Goal: Information Seeking & Learning: Learn about a topic

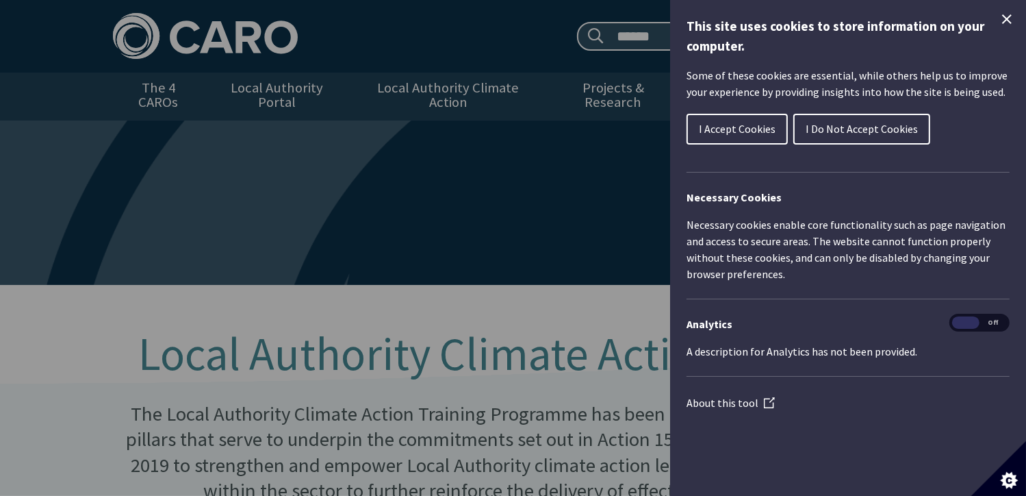
click at [855, 127] on span "I Do Not Accept Cookies" at bounding box center [862, 129] width 112 height 14
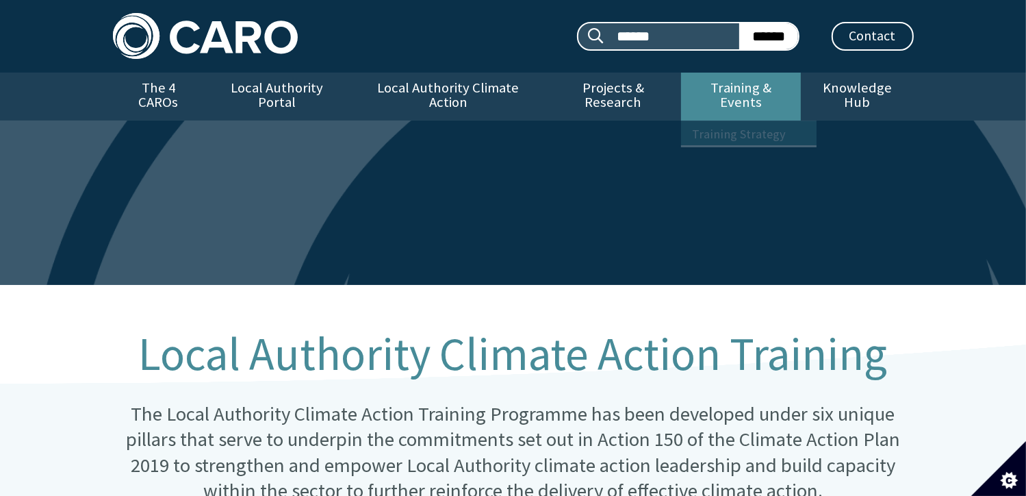
click at [706, 92] on link "Training & Events" at bounding box center [741, 97] width 120 height 48
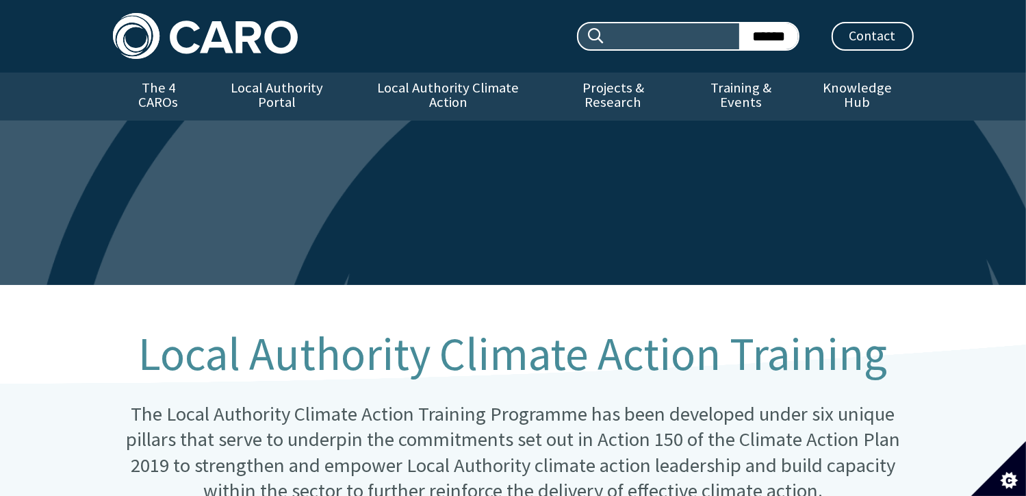
click at [629, 30] on input "Search site:" at bounding box center [673, 36] width 134 height 26
type input "***"
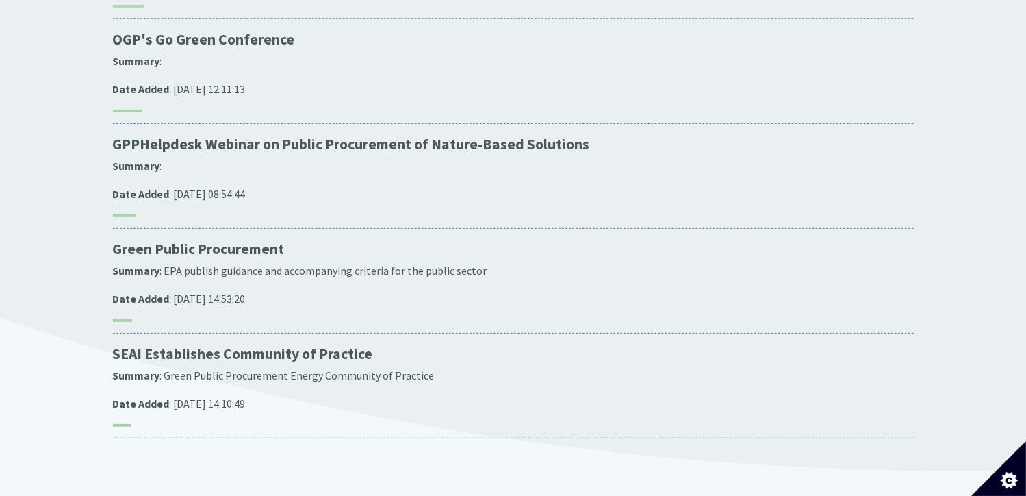
scroll to position [137, 0]
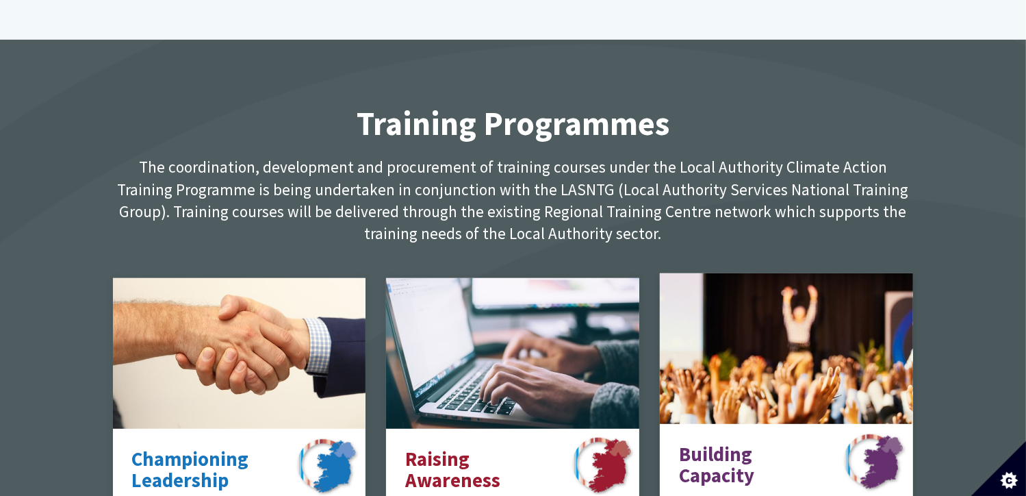
scroll to position [411, 0]
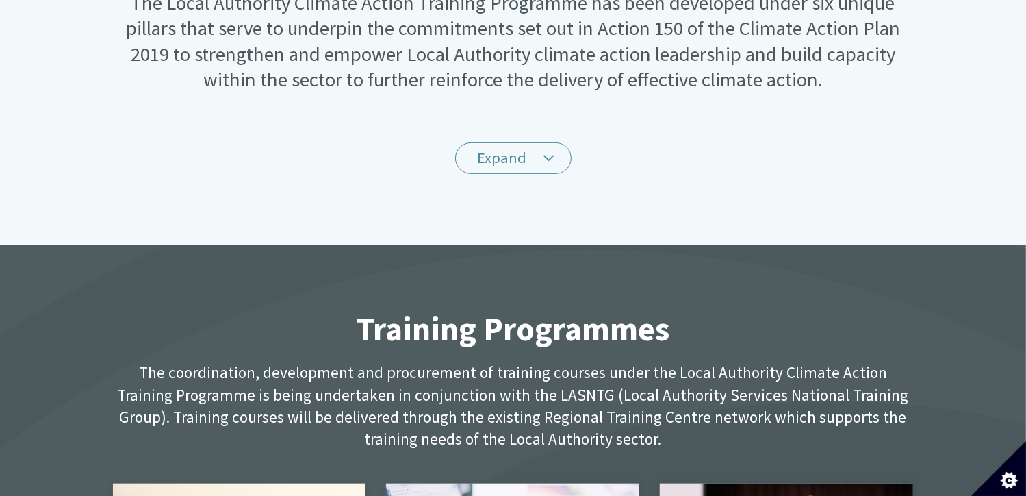
click at [616, 321] on h2 "Training Programmes" at bounding box center [513, 329] width 801 height 36
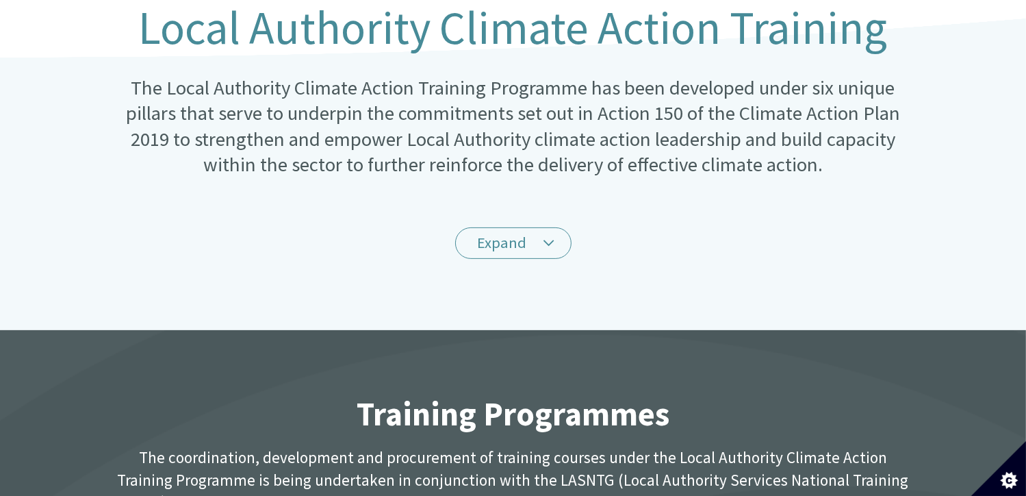
scroll to position [137, 0]
